Goal: Task Accomplishment & Management: Use online tool/utility

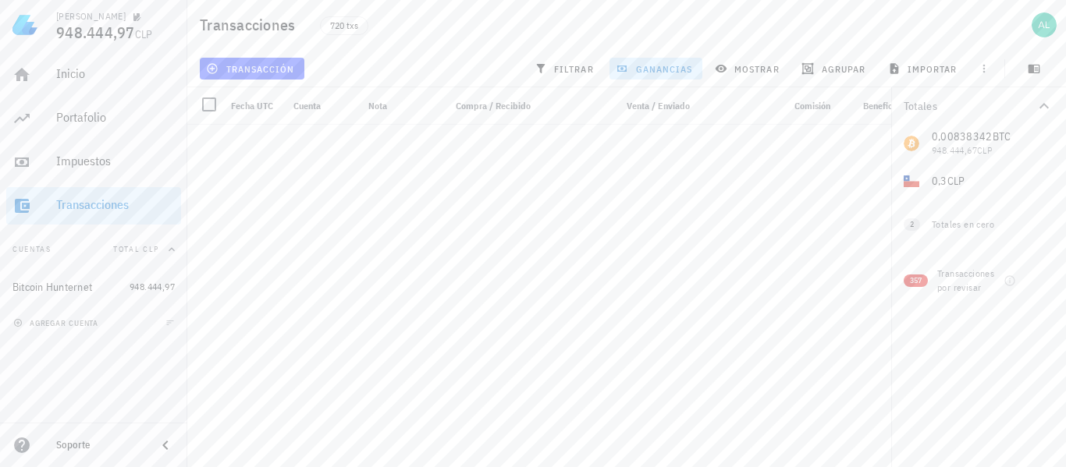
scroll to position [8427, 0]
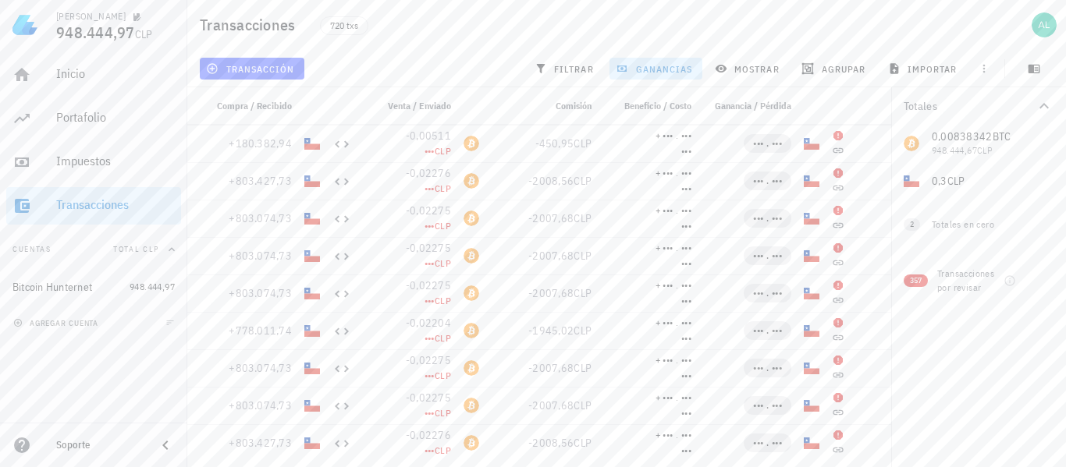
click at [497, 33] on div "720 txs" at bounding box center [509, 24] width 396 height 39
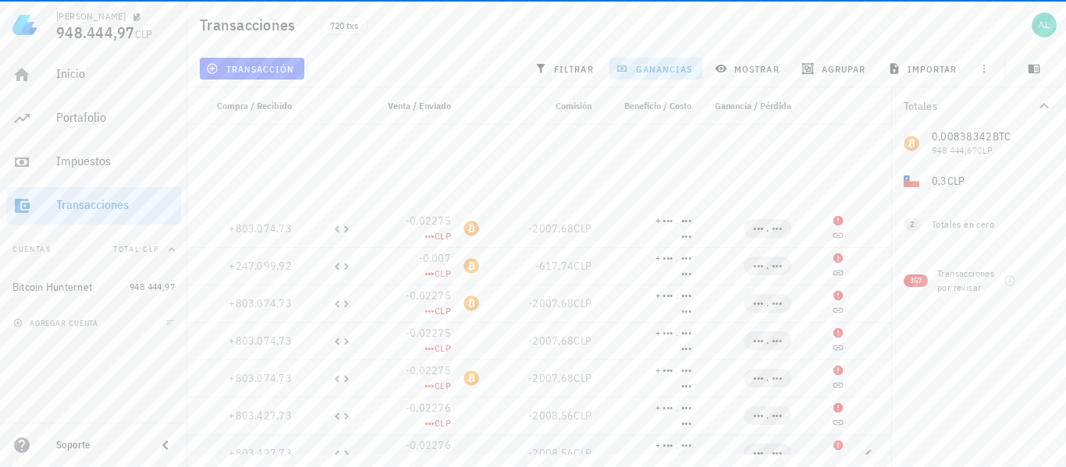
scroll to position [8973, 0]
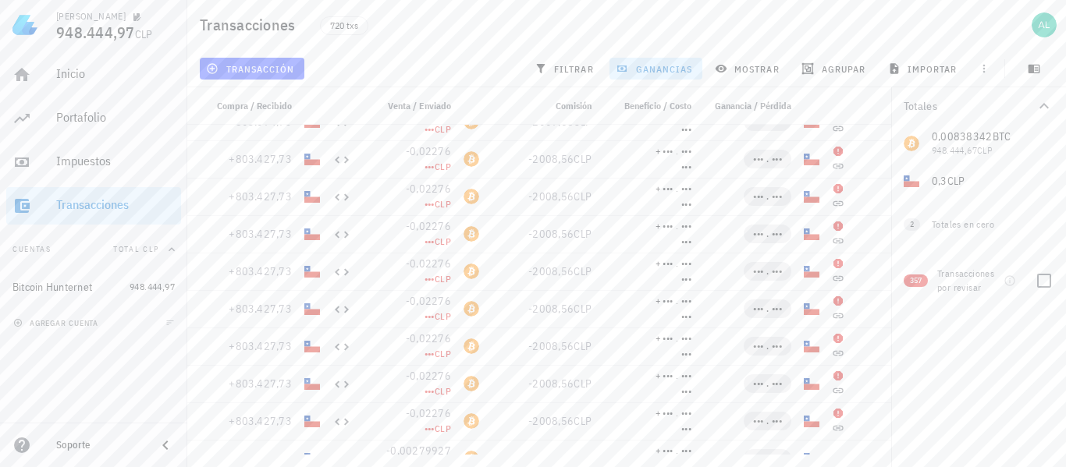
click at [912, 282] on span "357" at bounding box center [916, 281] width 12 height 12
click at [1009, 281] on icon "button" at bounding box center [1009, 281] width 12 height 12
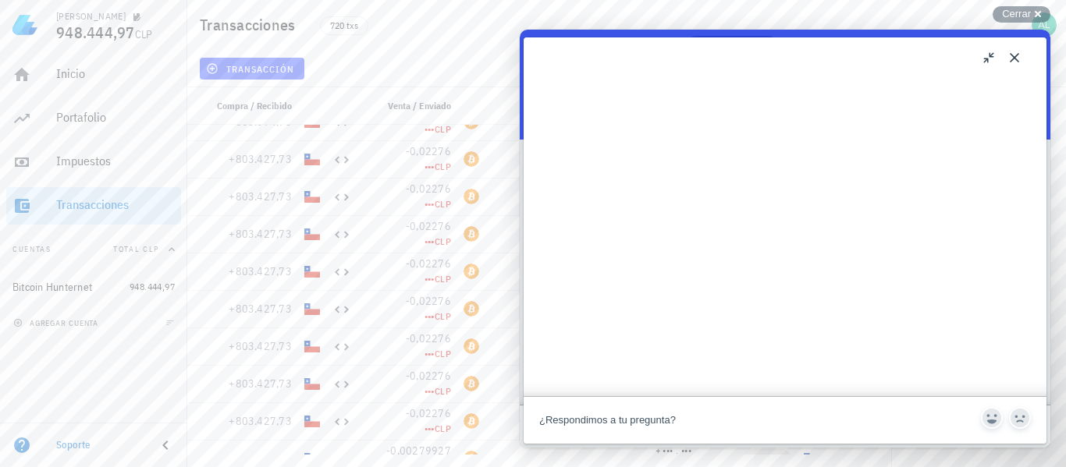
scroll to position [858, 0]
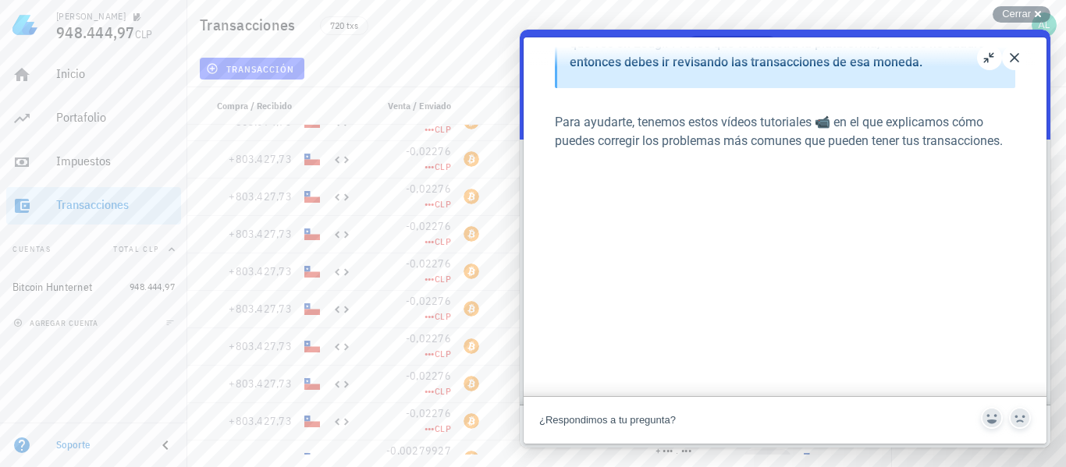
click at [1014, 55] on button "Close" at bounding box center [1014, 57] width 25 height 25
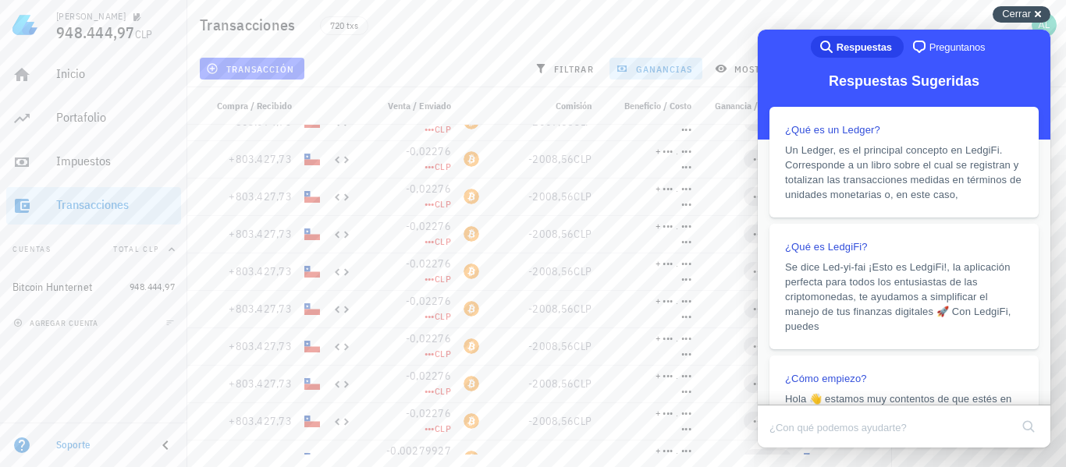
click at [1022, 18] on span "Cerrar" at bounding box center [1016, 14] width 29 height 12
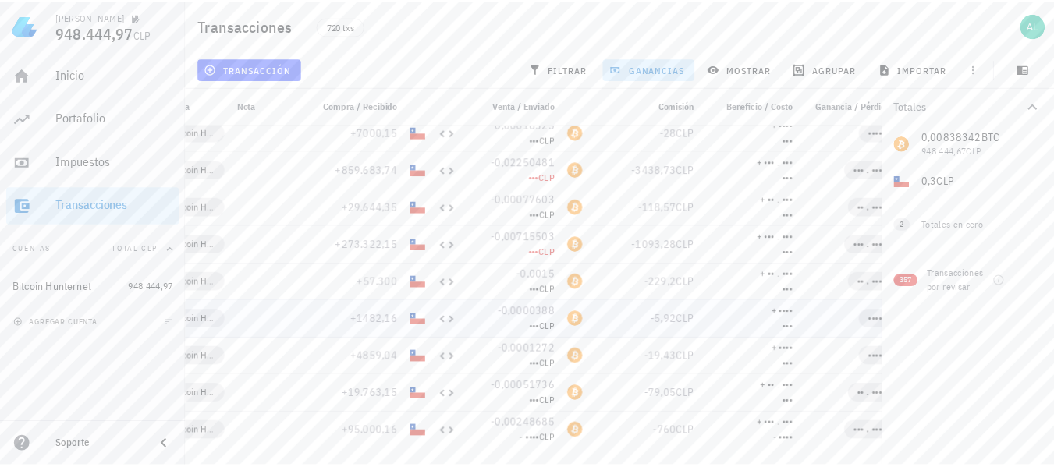
scroll to position [26401, 0]
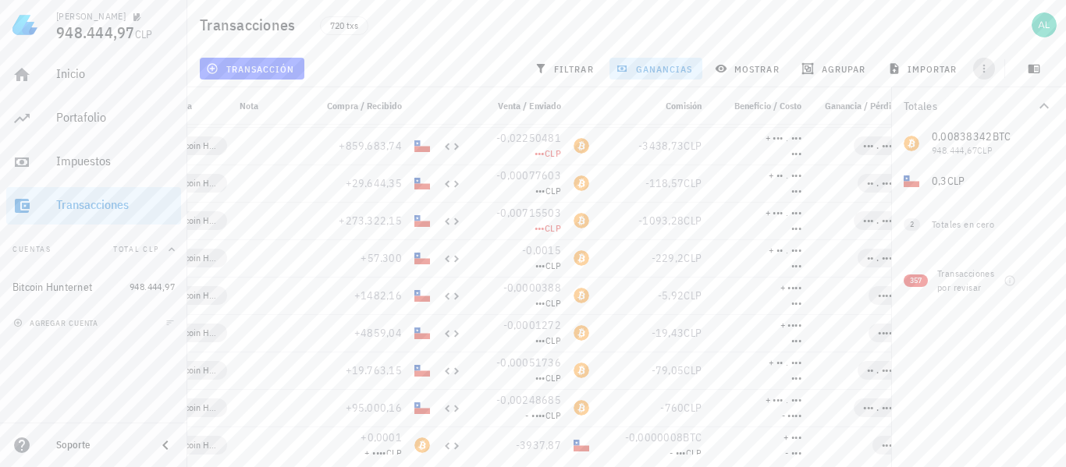
click at [987, 60] on button "button" at bounding box center [984, 69] width 22 height 22
click at [1013, 108] on span "exportar" at bounding box center [1001, 107] width 66 height 12
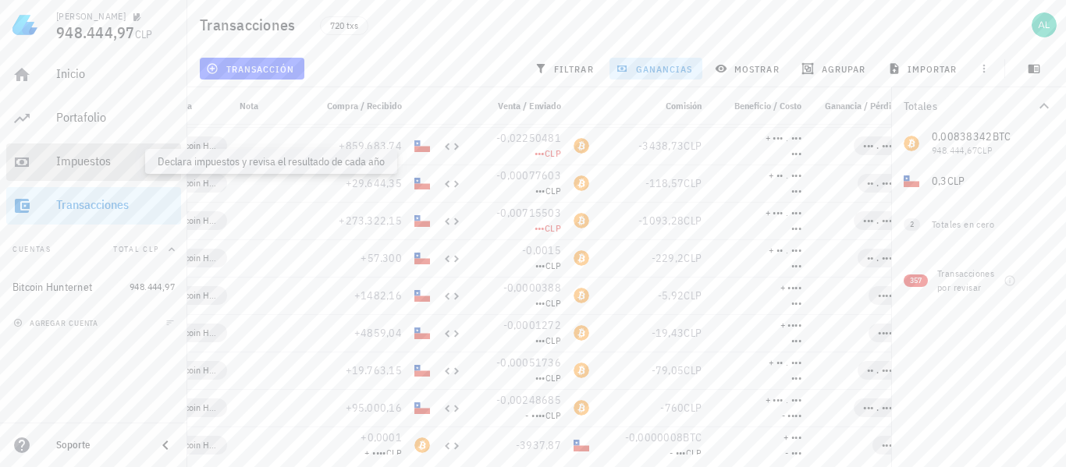
click at [90, 158] on div "Impuestos" at bounding box center [115, 161] width 119 height 15
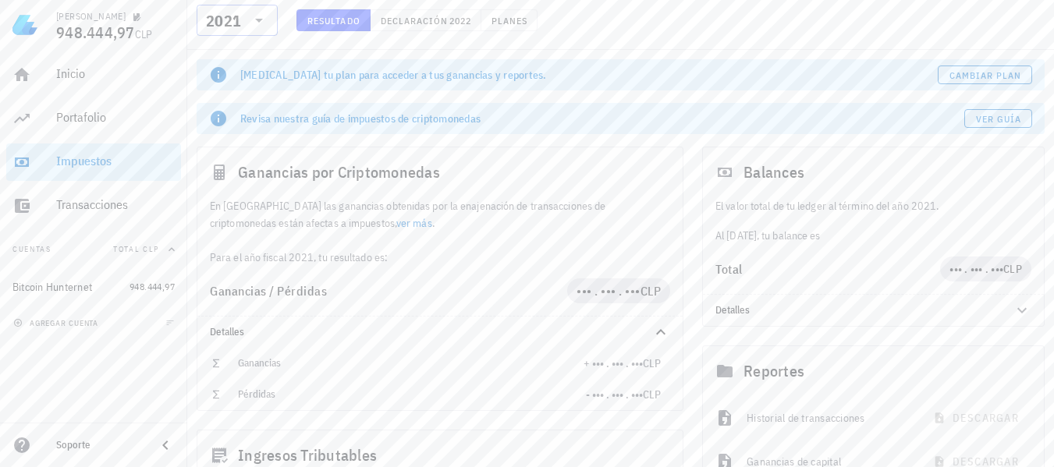
click at [254, 19] on icon at bounding box center [259, 20] width 19 height 19
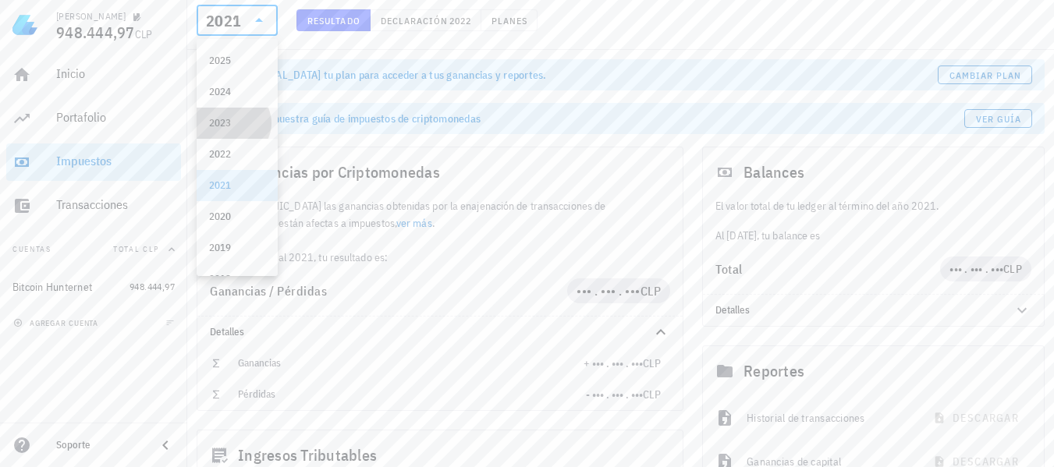
click at [224, 120] on div "2023" at bounding box center [237, 123] width 56 height 12
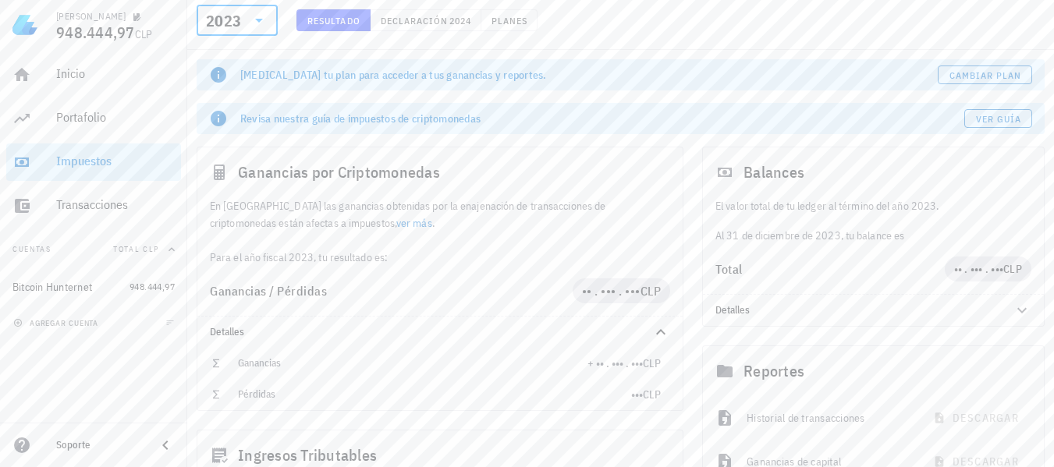
click at [261, 21] on icon at bounding box center [259, 21] width 8 height 4
click at [232, 94] on div "2024" at bounding box center [237, 92] width 56 height 12
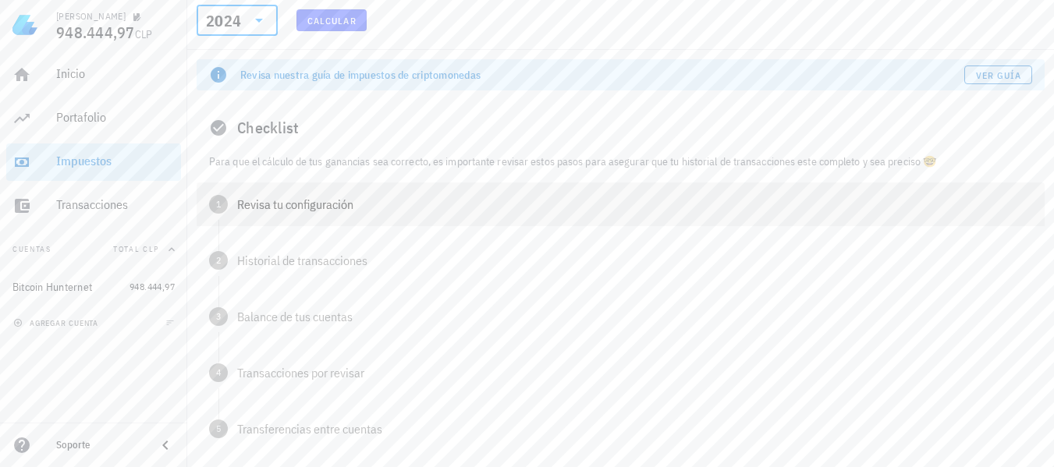
click at [222, 203] on span "1" at bounding box center [218, 204] width 19 height 19
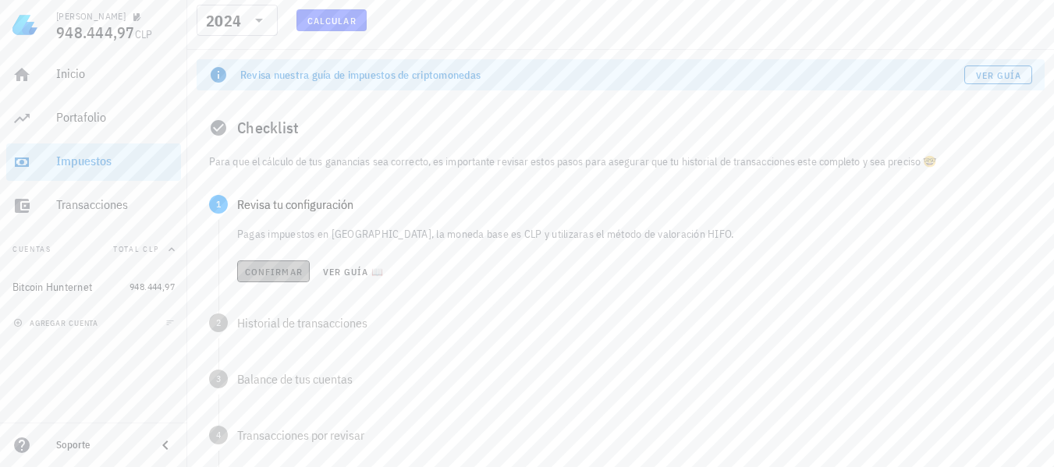
click at [261, 272] on span "Confirmar" at bounding box center [273, 272] width 59 height 12
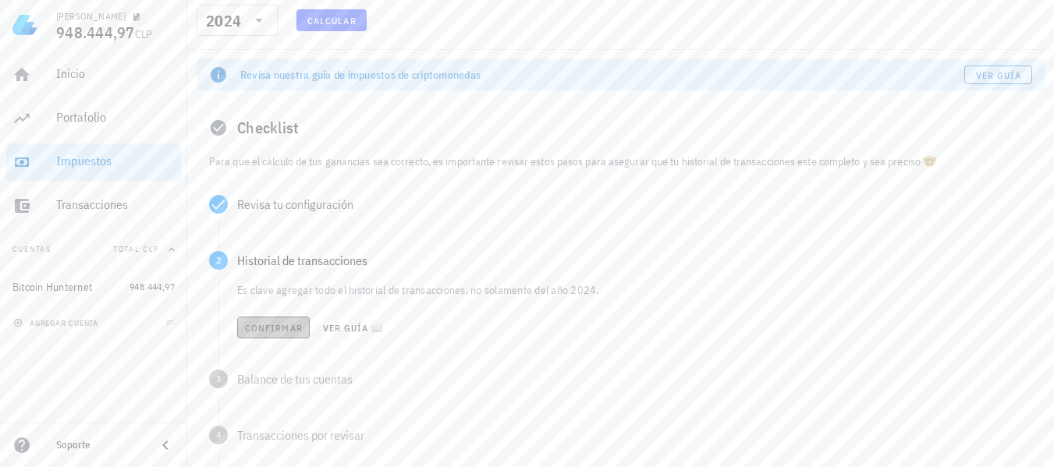
click at [257, 320] on button "Confirmar" at bounding box center [273, 328] width 73 height 22
click at [268, 385] on span "Confirmar" at bounding box center [273, 384] width 59 height 12
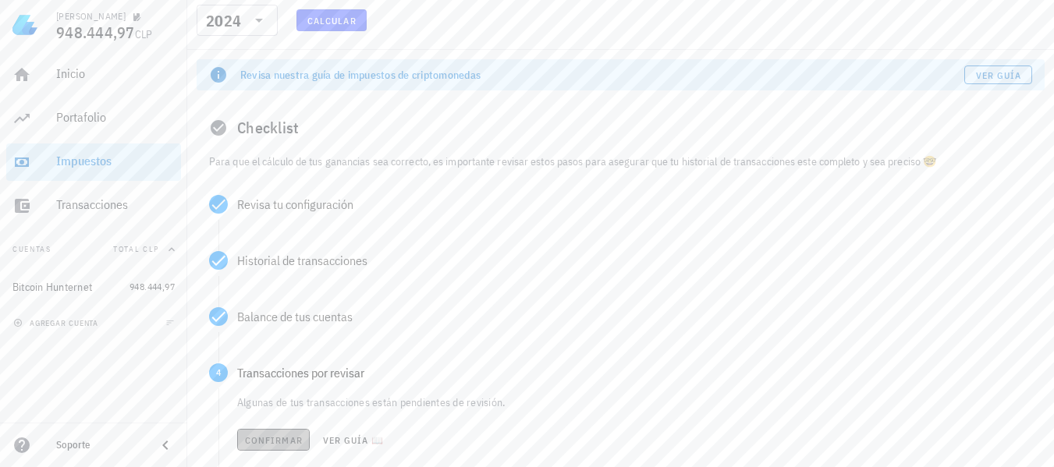
drag, startPoint x: 270, startPoint y: 438, endPoint x: 282, endPoint y: 391, distance: 49.0
click at [270, 438] on span "Confirmar" at bounding box center [273, 441] width 59 height 12
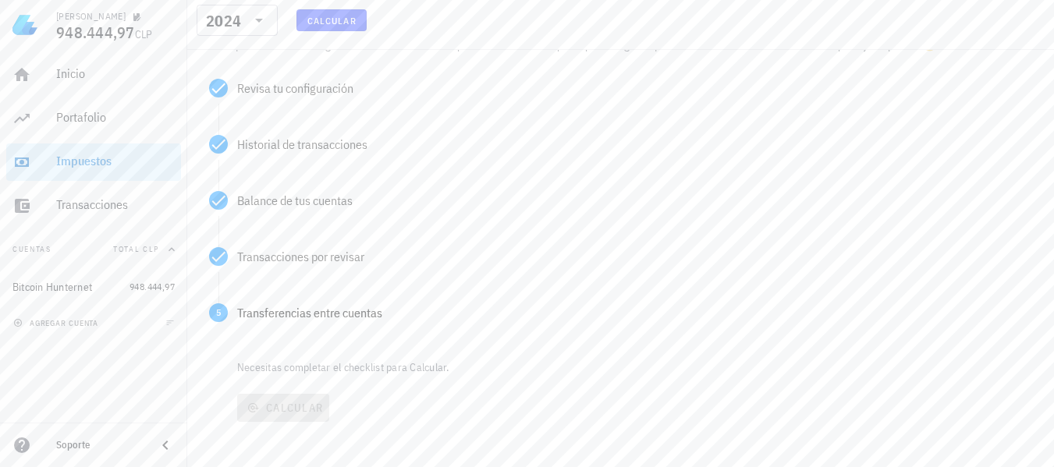
scroll to position [124, 0]
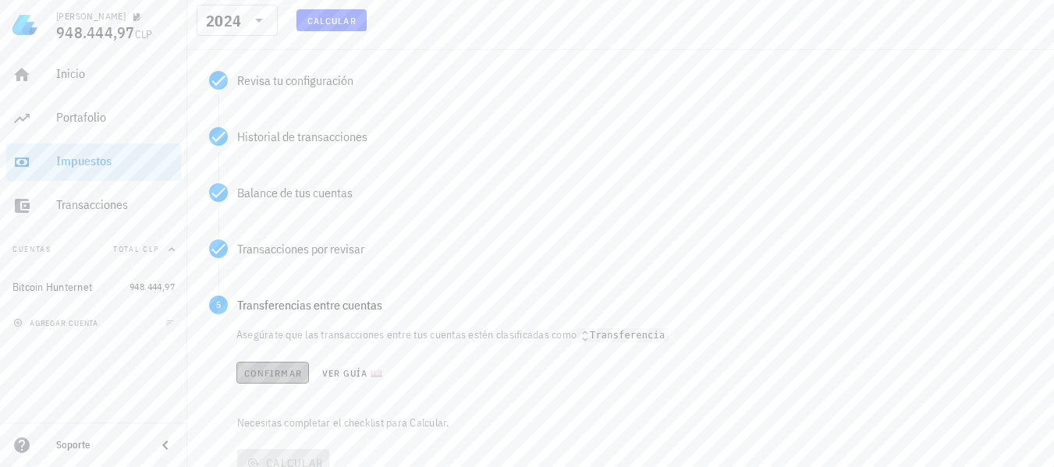
click at [268, 380] on button "Confirmar" at bounding box center [272, 373] width 73 height 22
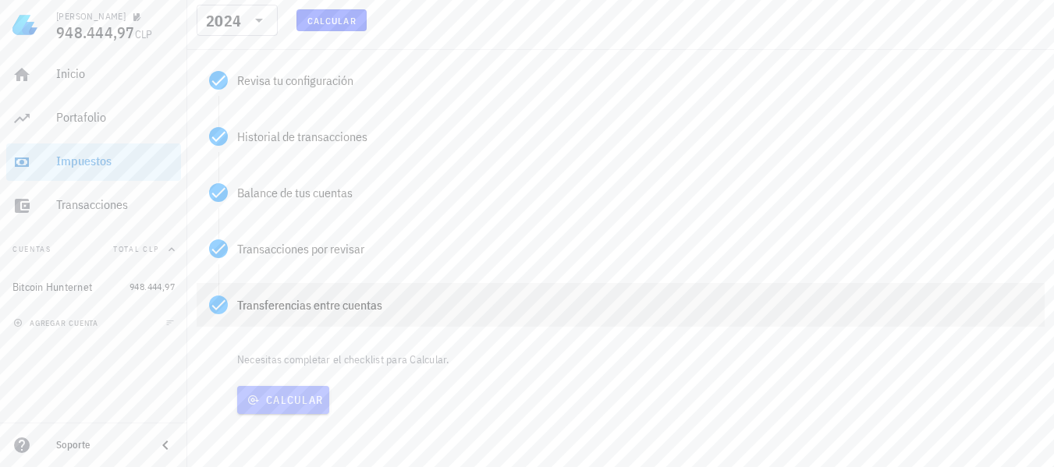
drag, startPoint x: 303, startPoint y: 401, endPoint x: 332, endPoint y: 301, distance: 104.2
click at [302, 401] on span "Calcular" at bounding box center [283, 400] width 80 height 14
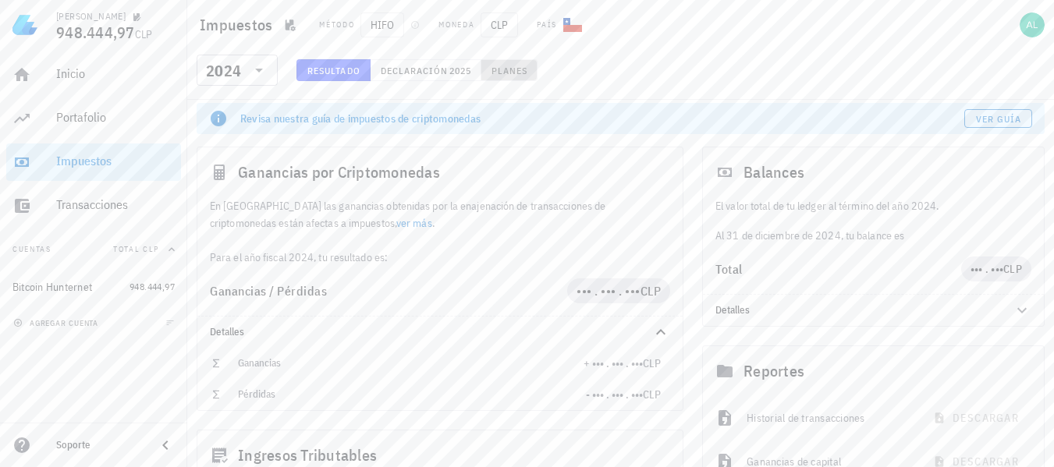
click at [501, 76] on button "Planes" at bounding box center [509, 70] width 57 height 22
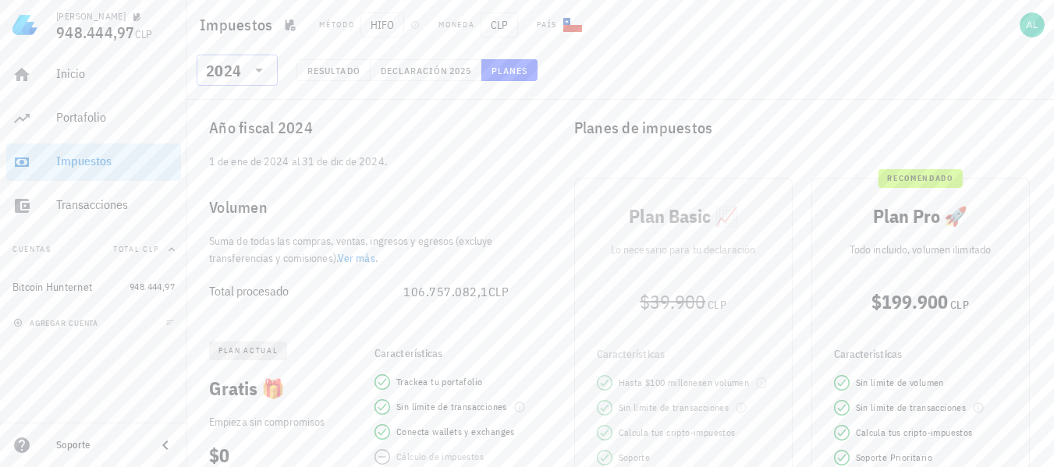
click at [261, 69] on icon at bounding box center [259, 71] width 8 height 4
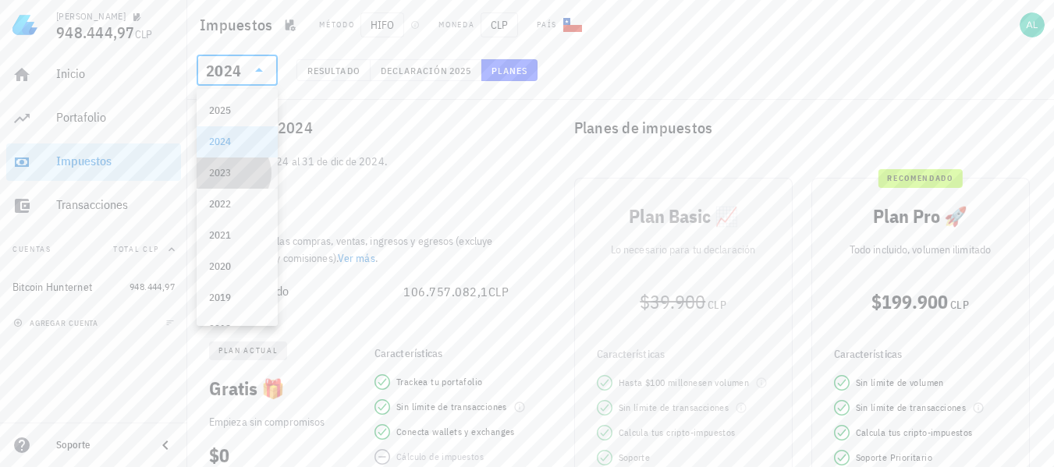
click at [225, 174] on div "2023" at bounding box center [237, 173] width 56 height 12
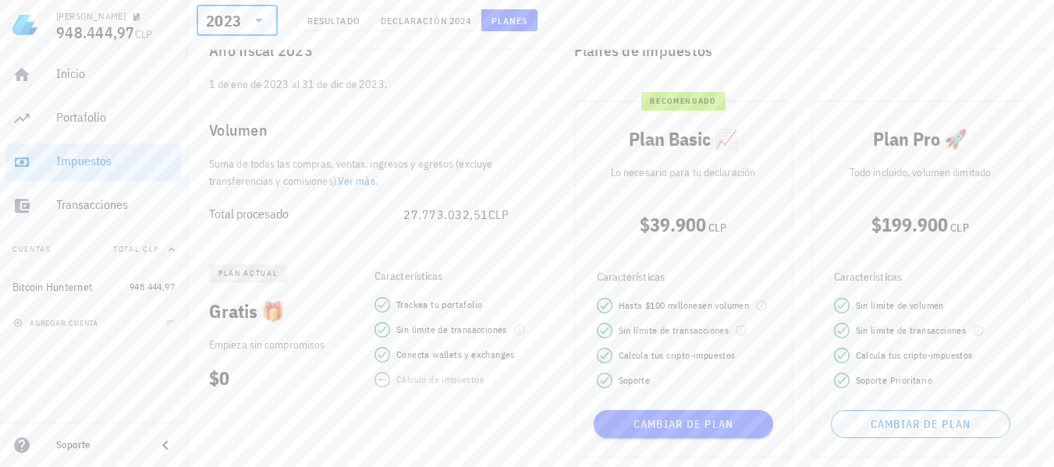
scroll to position [78, 0]
click at [605, 382] on icon at bounding box center [605, 380] width 16 height 16
click at [257, 20] on icon at bounding box center [259, 20] width 19 height 19
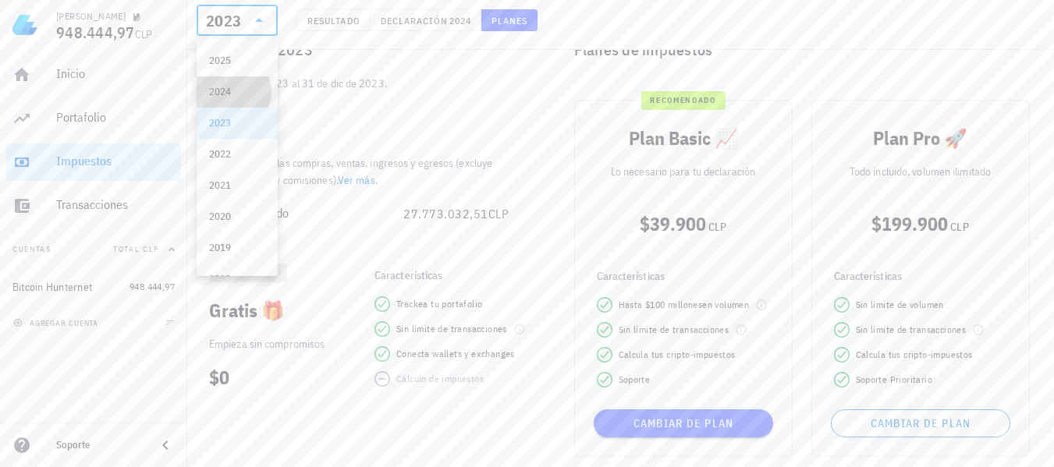
click at [243, 93] on div "2024" at bounding box center [237, 92] width 56 height 12
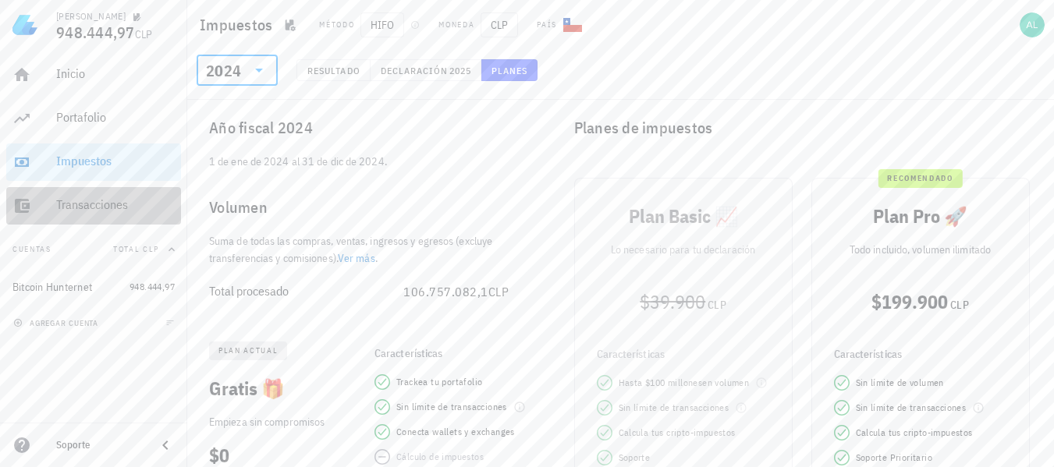
click at [98, 210] on div "Transacciones" at bounding box center [115, 204] width 119 height 15
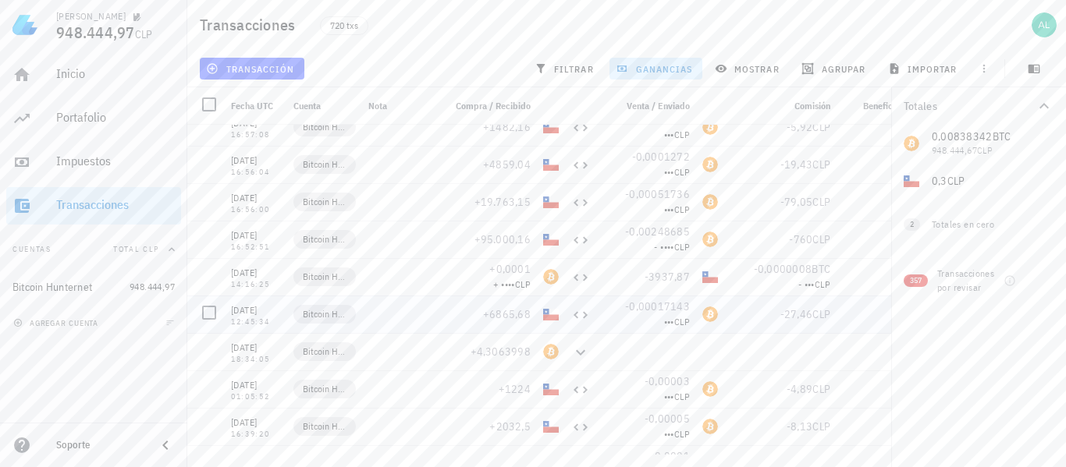
scroll to position [26635, 0]
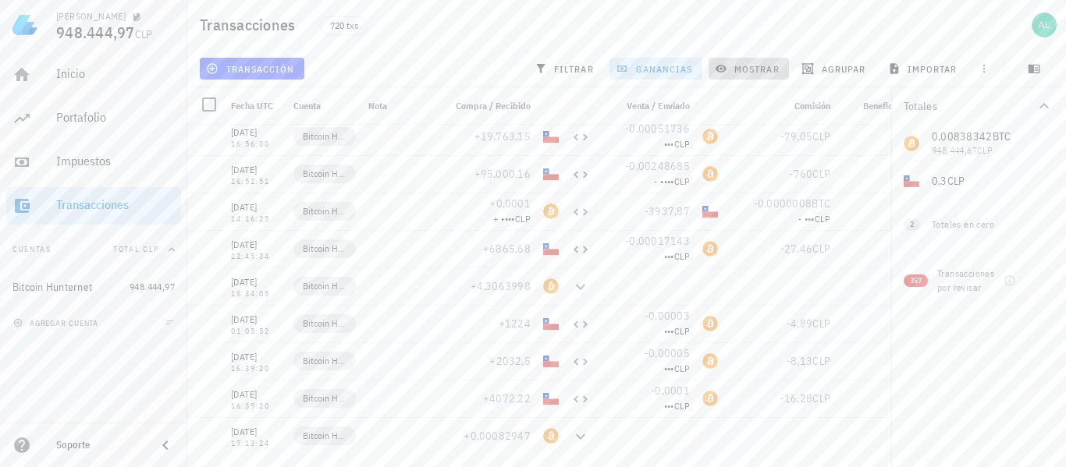
click at [759, 72] on span "mostrar" at bounding box center [749, 68] width 62 height 12
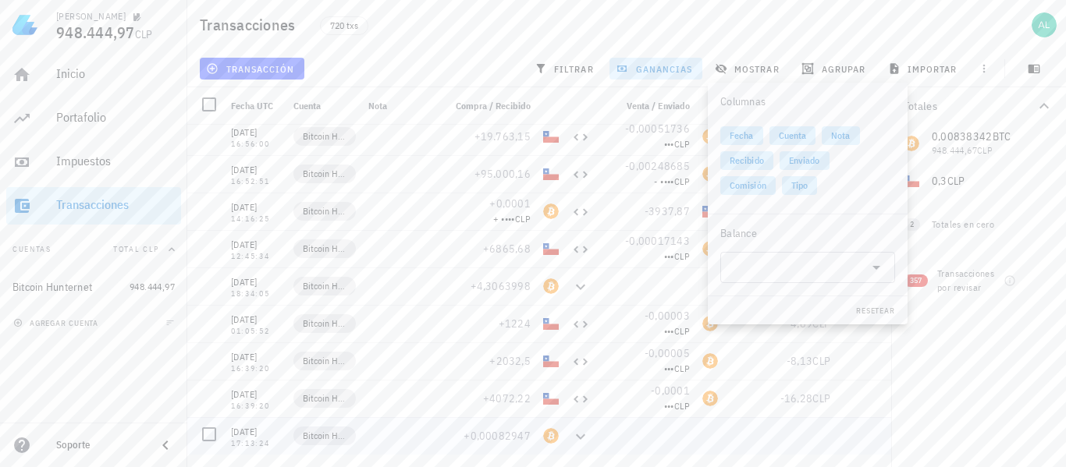
click at [811, 431] on div at bounding box center [780, 435] width 112 height 37
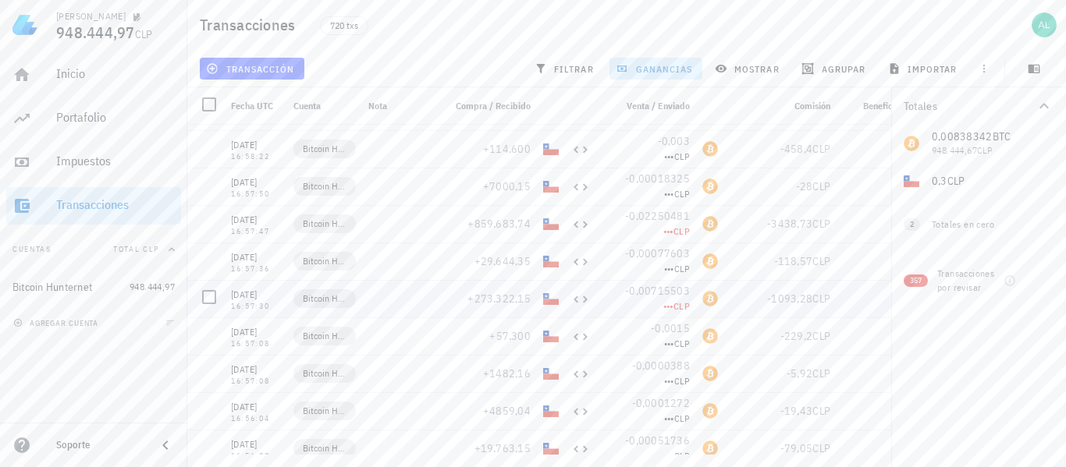
scroll to position [26401, 0]
click at [578, 228] on icon at bounding box center [580, 221] width 19 height 19
click at [580, 222] on icon at bounding box center [580, 221] width 19 height 19
click at [552, 220] on div "CLP-icon" at bounding box center [551, 221] width 16 height 16
click at [495, 221] on span "+273.322,15" at bounding box center [498, 221] width 63 height 14
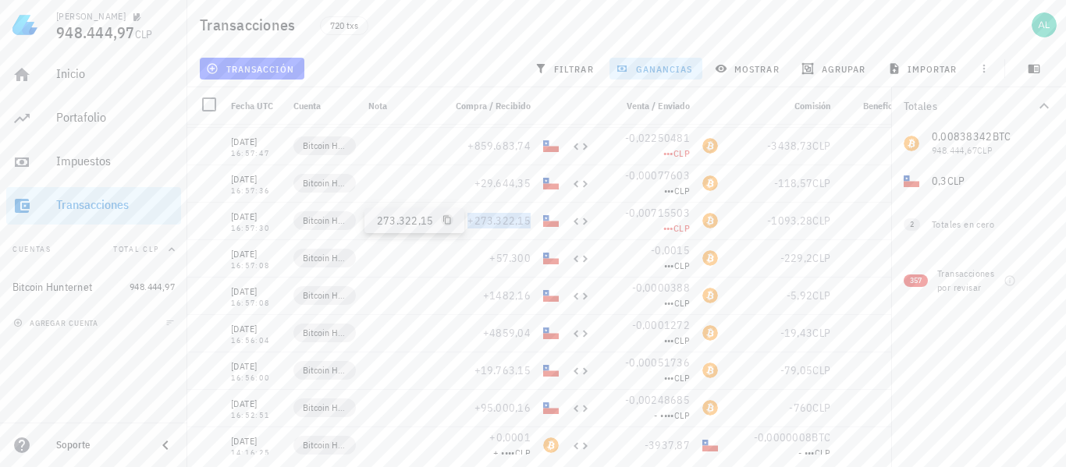
click at [448, 221] on icon "button" at bounding box center [447, 220] width 8 height 9
click at [505, 221] on span "+273.322,15" at bounding box center [498, 221] width 63 height 14
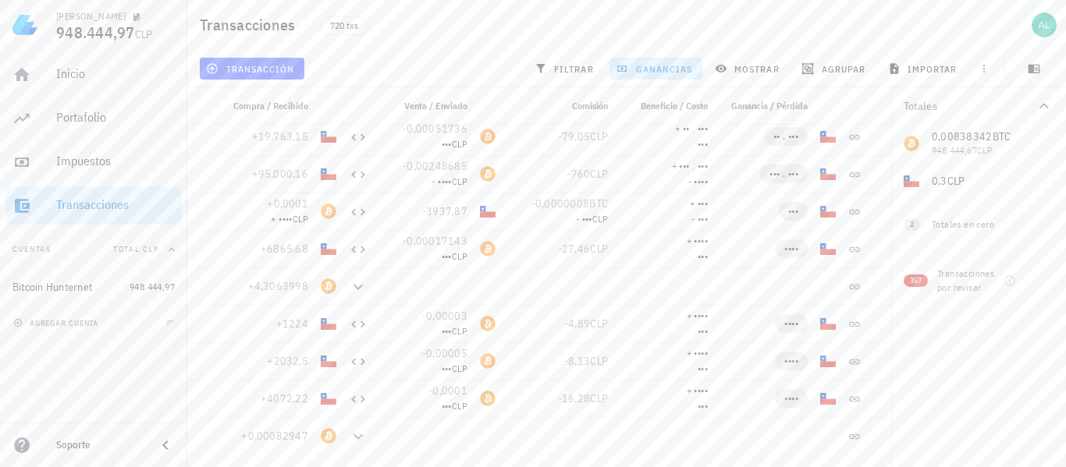
scroll to position [0, 218]
click at [361, 215] on icon at bounding box center [362, 212] width 19 height 19
click at [369, 212] on icon at bounding box center [362, 212] width 19 height 19
click at [360, 211] on icon at bounding box center [362, 212] width 19 height 19
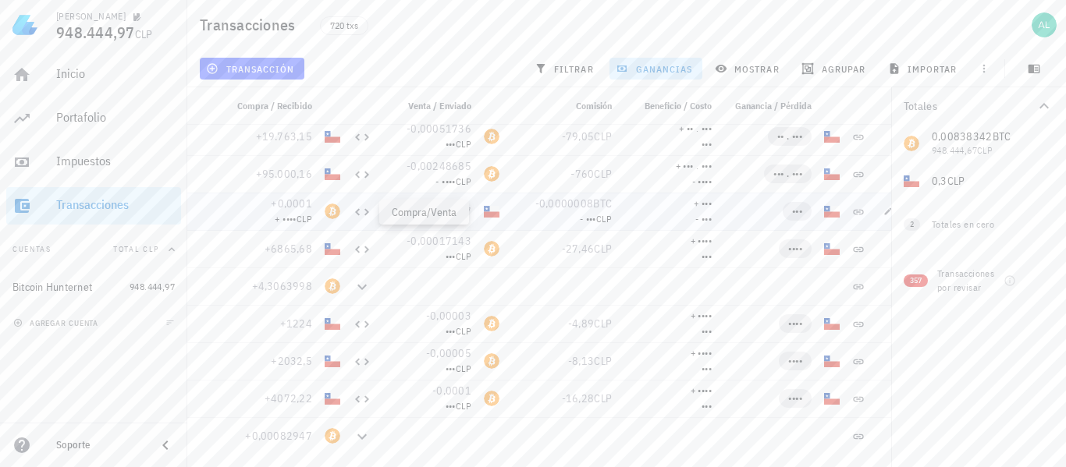
click at [360, 211] on icon at bounding box center [362, 212] width 19 height 19
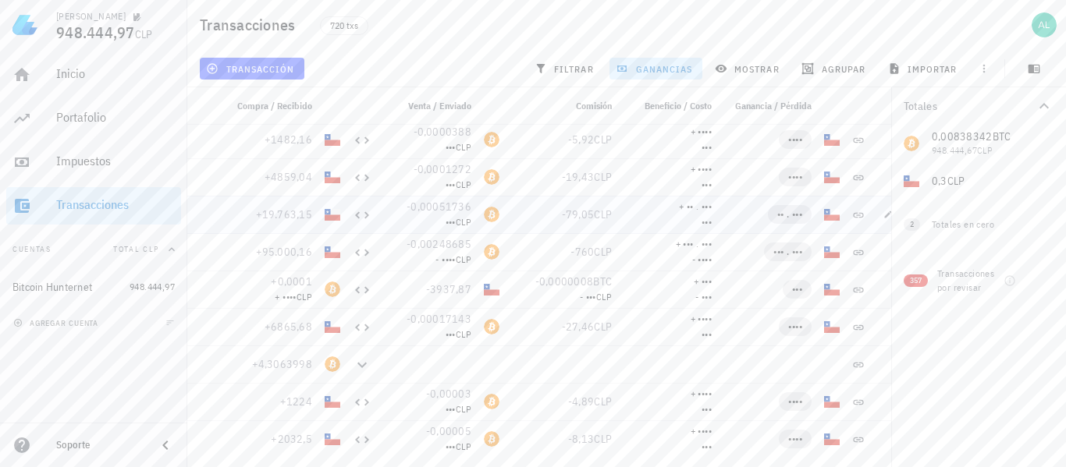
scroll to position [26479, 0]
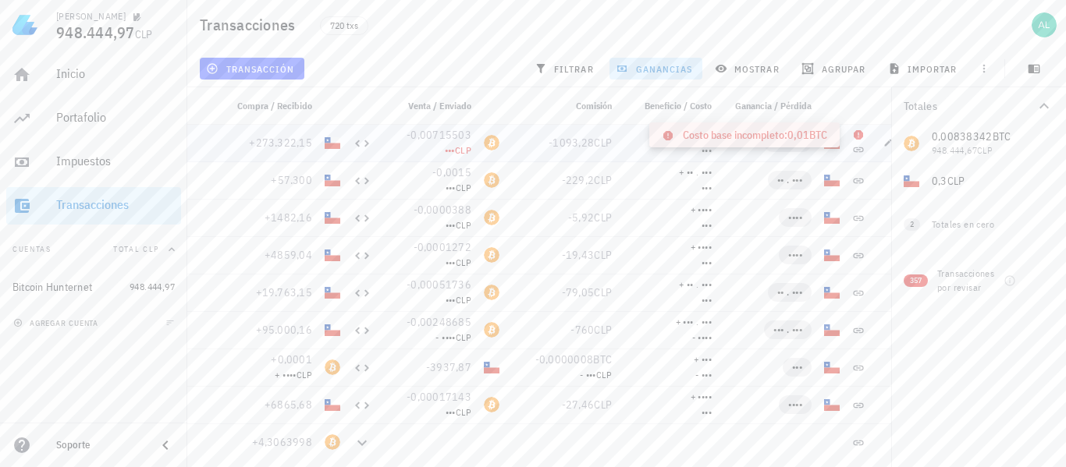
click at [857, 134] on icon at bounding box center [858, 134] width 9 height 9
click at [887, 144] on icon "button" at bounding box center [888, 142] width 7 height 7
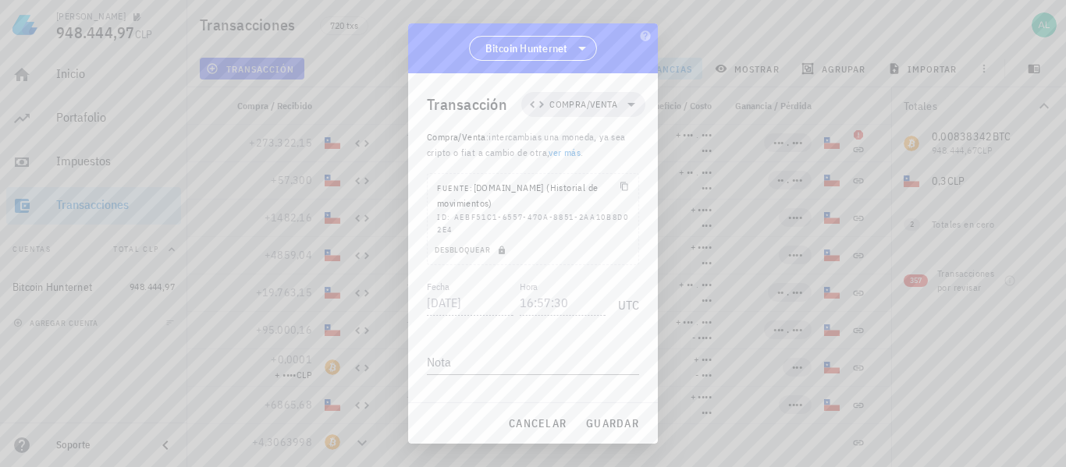
scroll to position [247, 0]
click at [625, 381] on icon "button" at bounding box center [631, 379] width 14 height 19
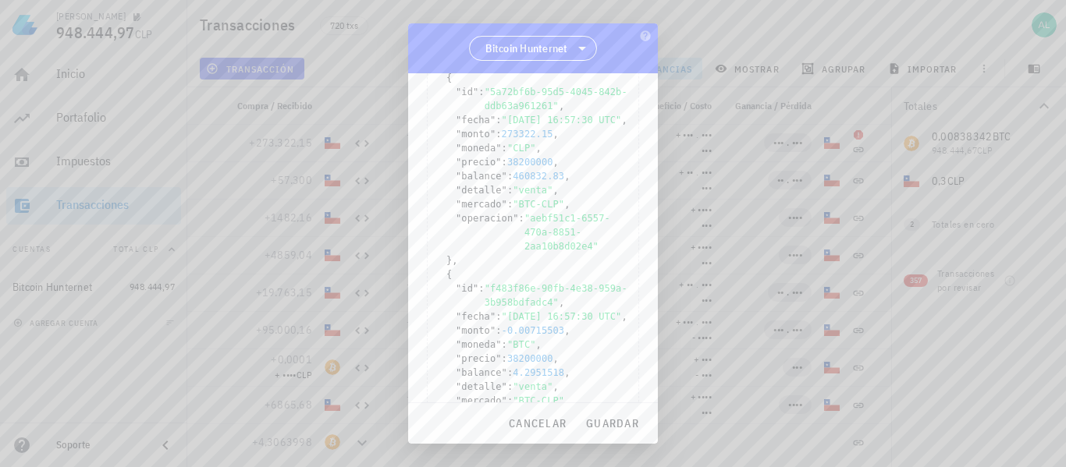
scroll to position [936, 0]
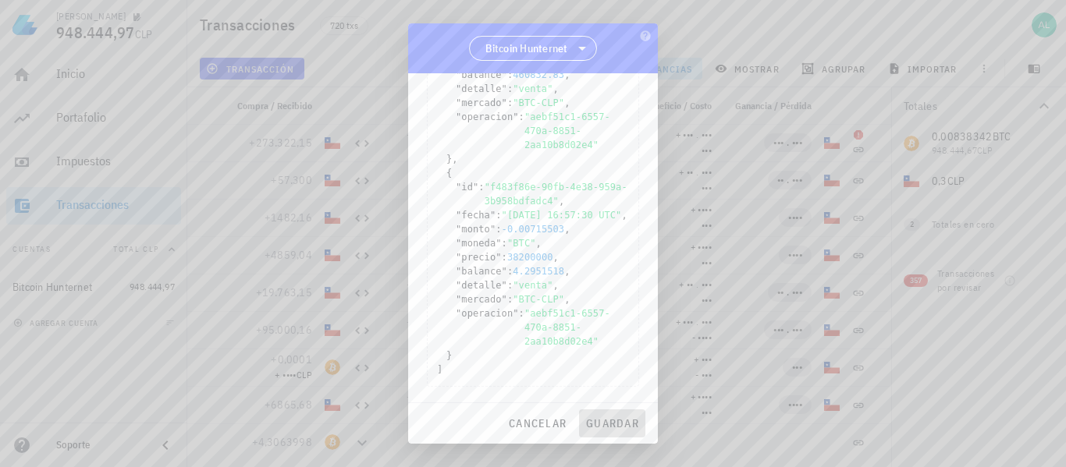
click at [622, 427] on span "guardar" at bounding box center [612, 424] width 54 height 14
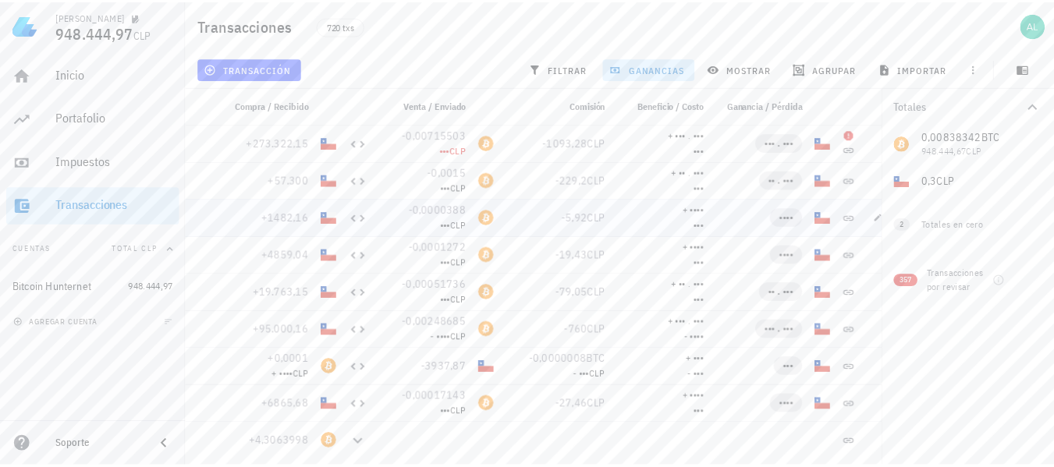
scroll to position [26401, 0]
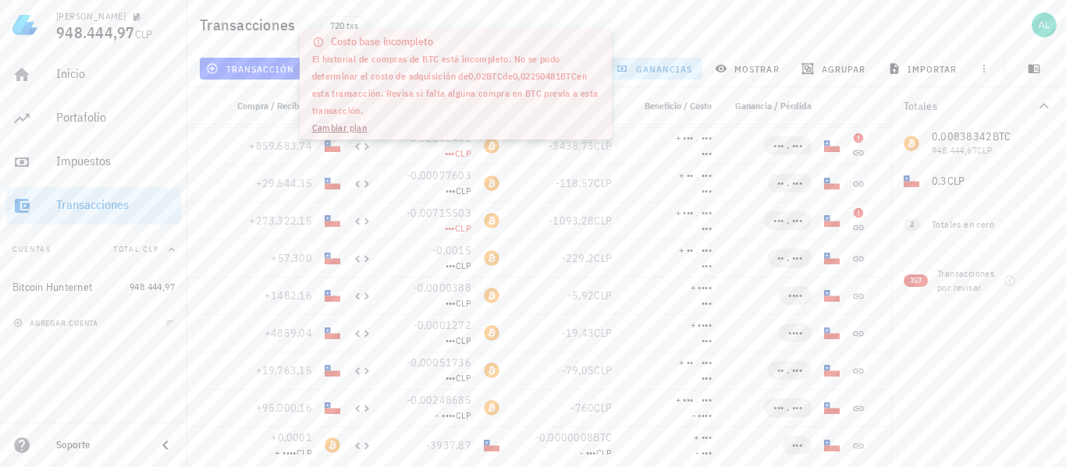
click at [354, 127] on link "Cambiar plan" at bounding box center [339, 128] width 55 height 12
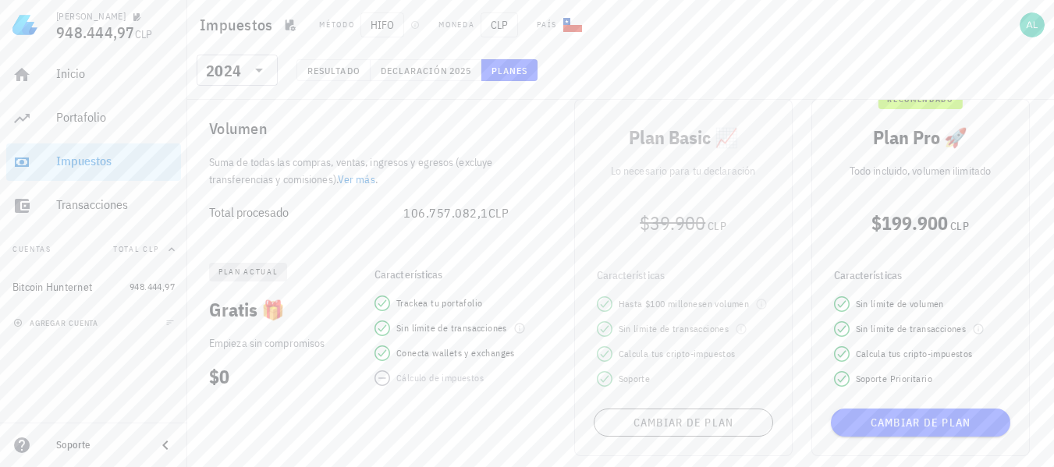
scroll to position [156, 0]
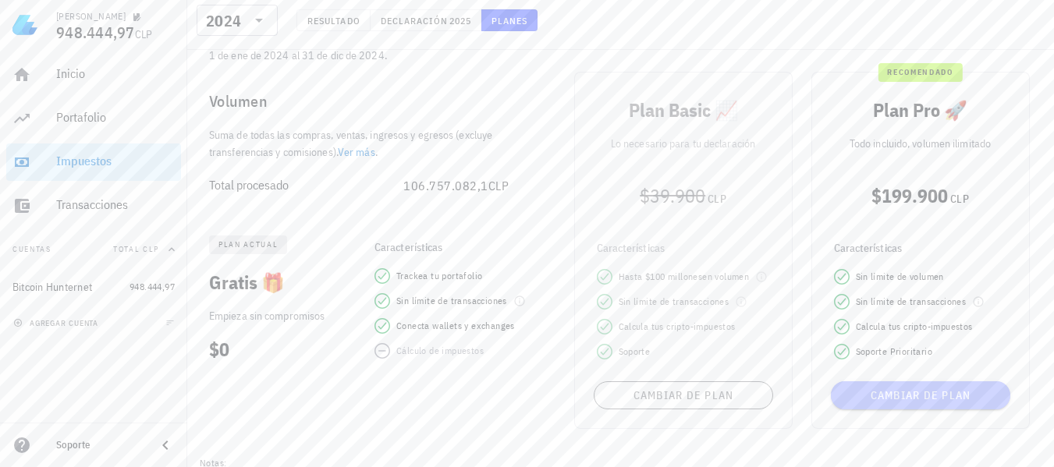
click at [942, 403] on button "Cambiar de plan" at bounding box center [920, 396] width 179 height 28
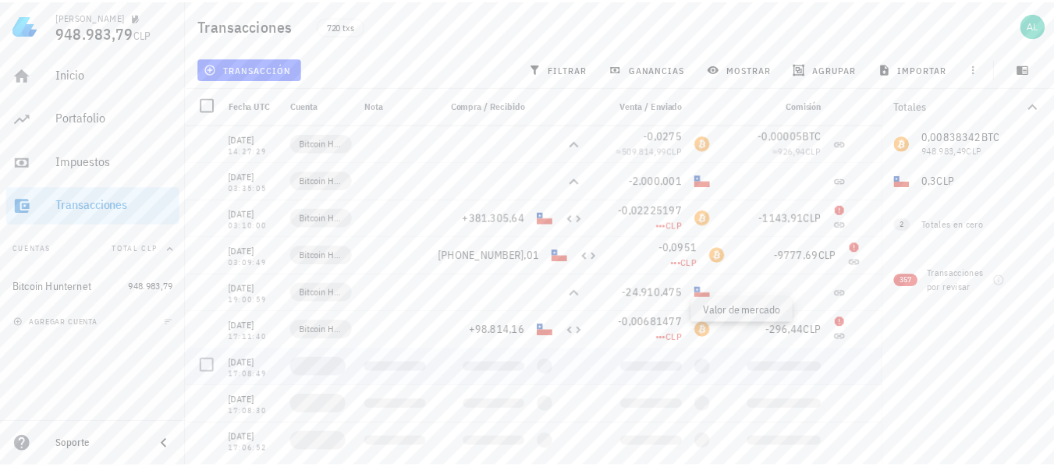
scroll to position [2887, 0]
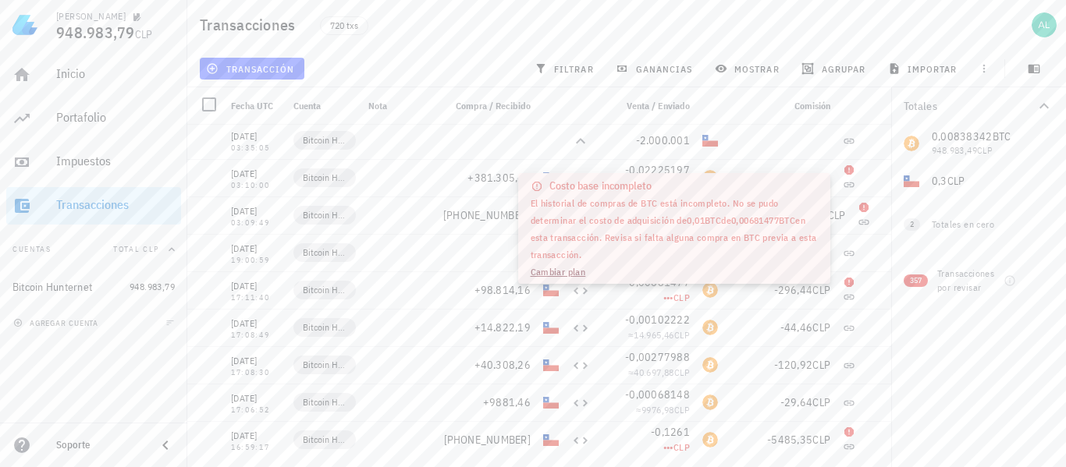
click at [556, 270] on link "Cambiar plan" at bounding box center [558, 272] width 55 height 12
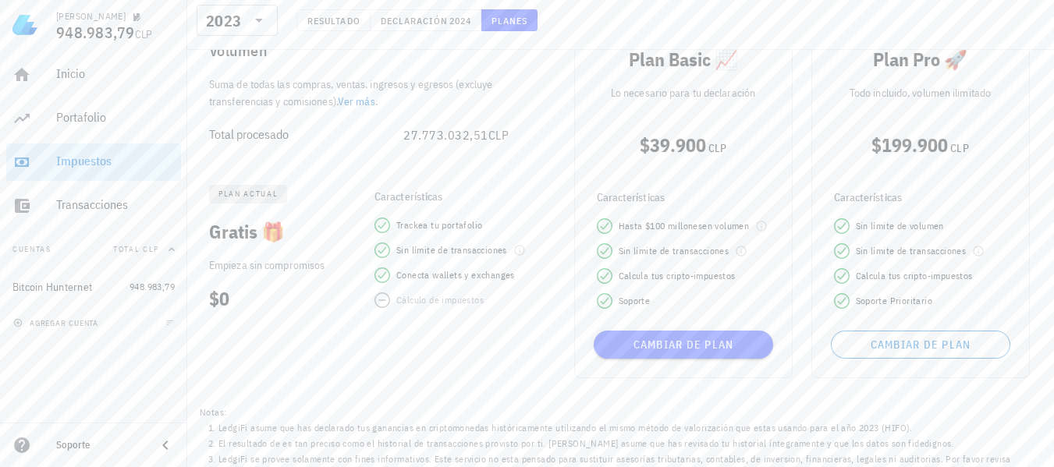
scroll to position [227, 0]
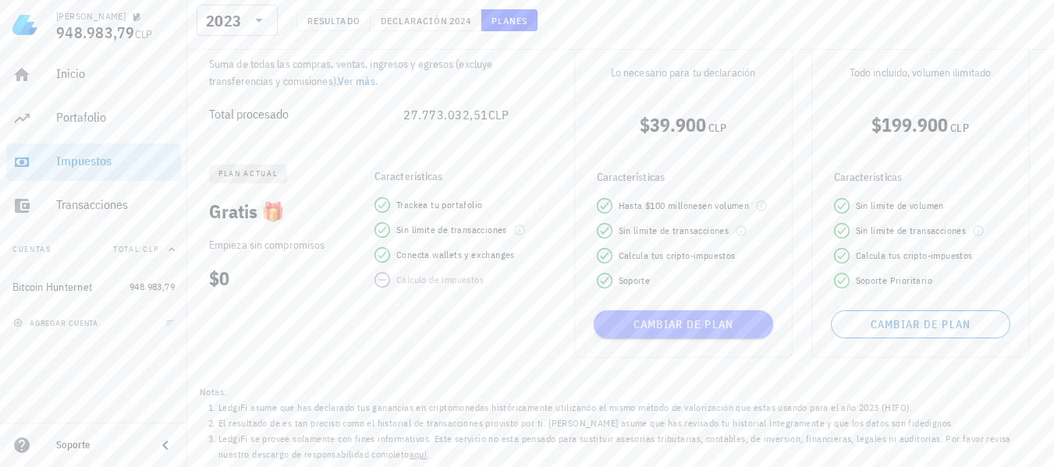
click at [682, 322] on span "Cambiar de plan" at bounding box center [683, 325] width 167 height 14
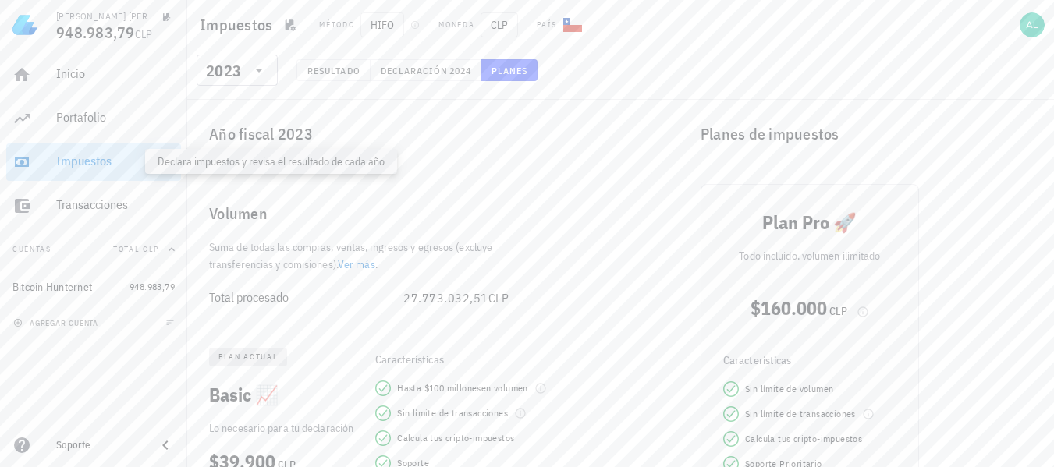
click at [94, 164] on div "Impuestos" at bounding box center [115, 161] width 119 height 15
click at [344, 70] on span "Resultado" at bounding box center [334, 71] width 54 height 12
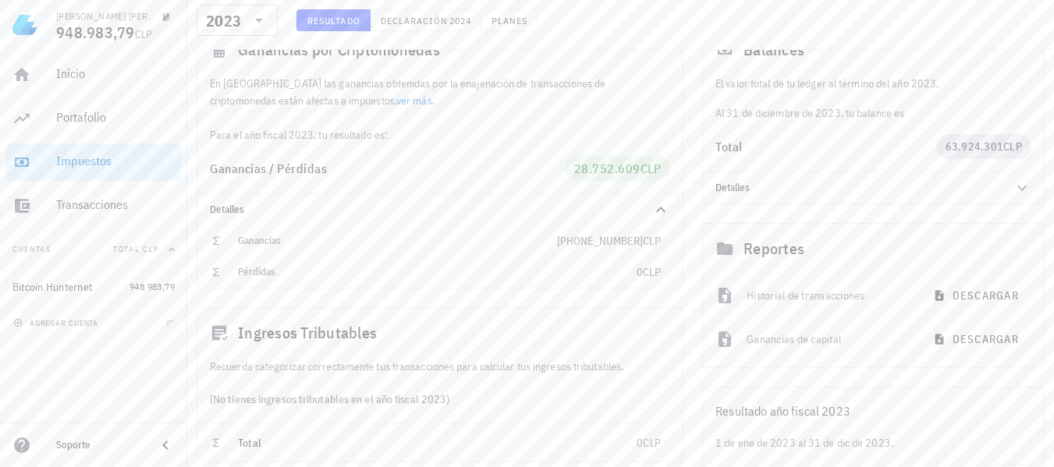
scroll to position [156, 0]
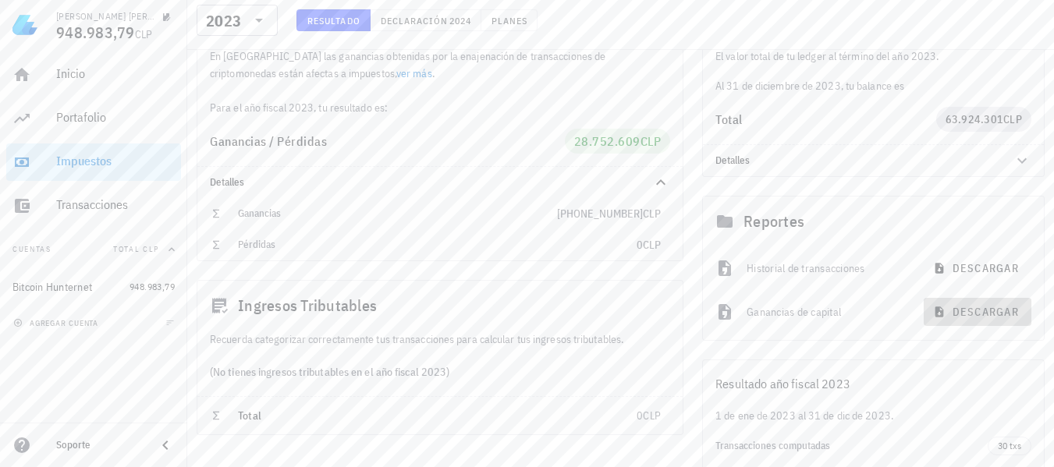
click at [964, 308] on span "descargar" at bounding box center [977, 312] width 83 height 14
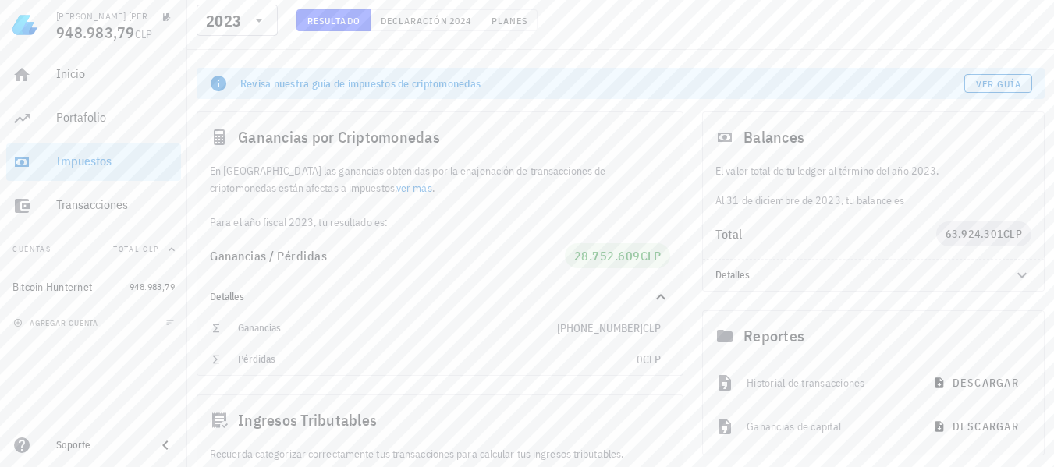
scroll to position [78, 0]
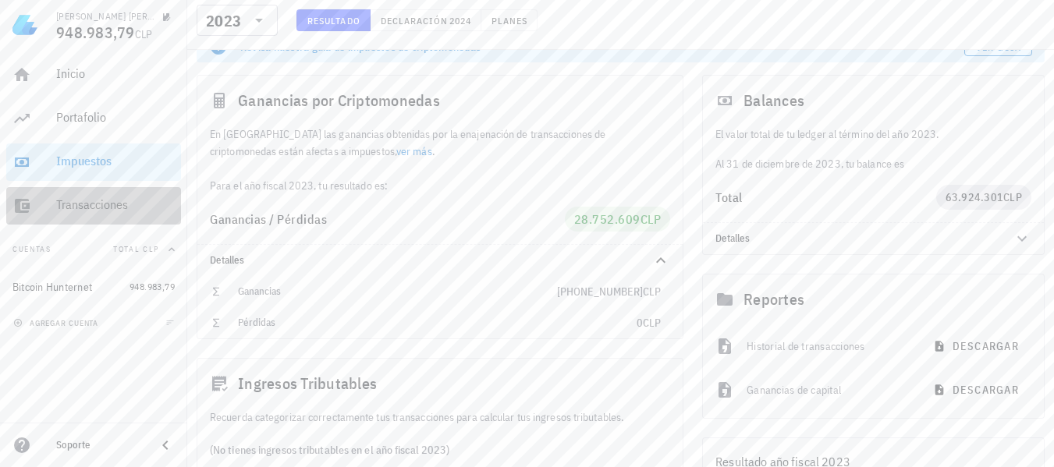
click at [82, 204] on div "Transacciones" at bounding box center [115, 204] width 119 height 15
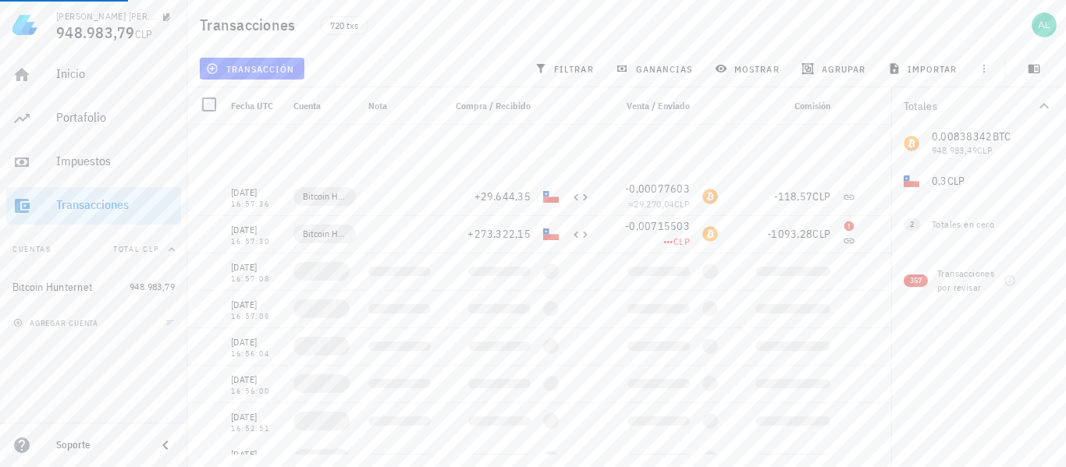
scroll to position [26635, 0]
